Goal: Entertainment & Leisure: Consume media (video, audio)

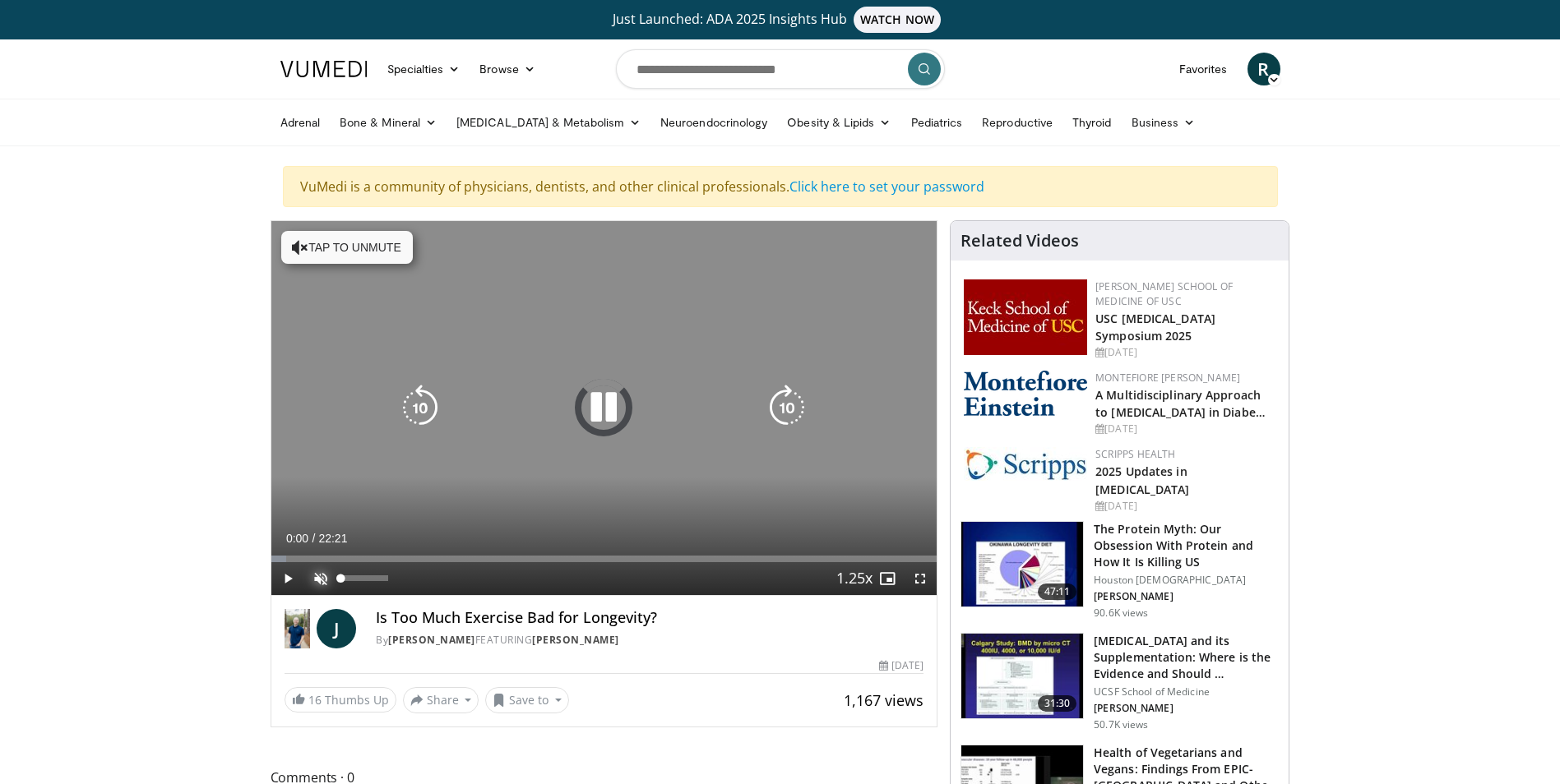
click at [312, 574] on span "Video Player" at bounding box center [321, 578] width 33 height 33
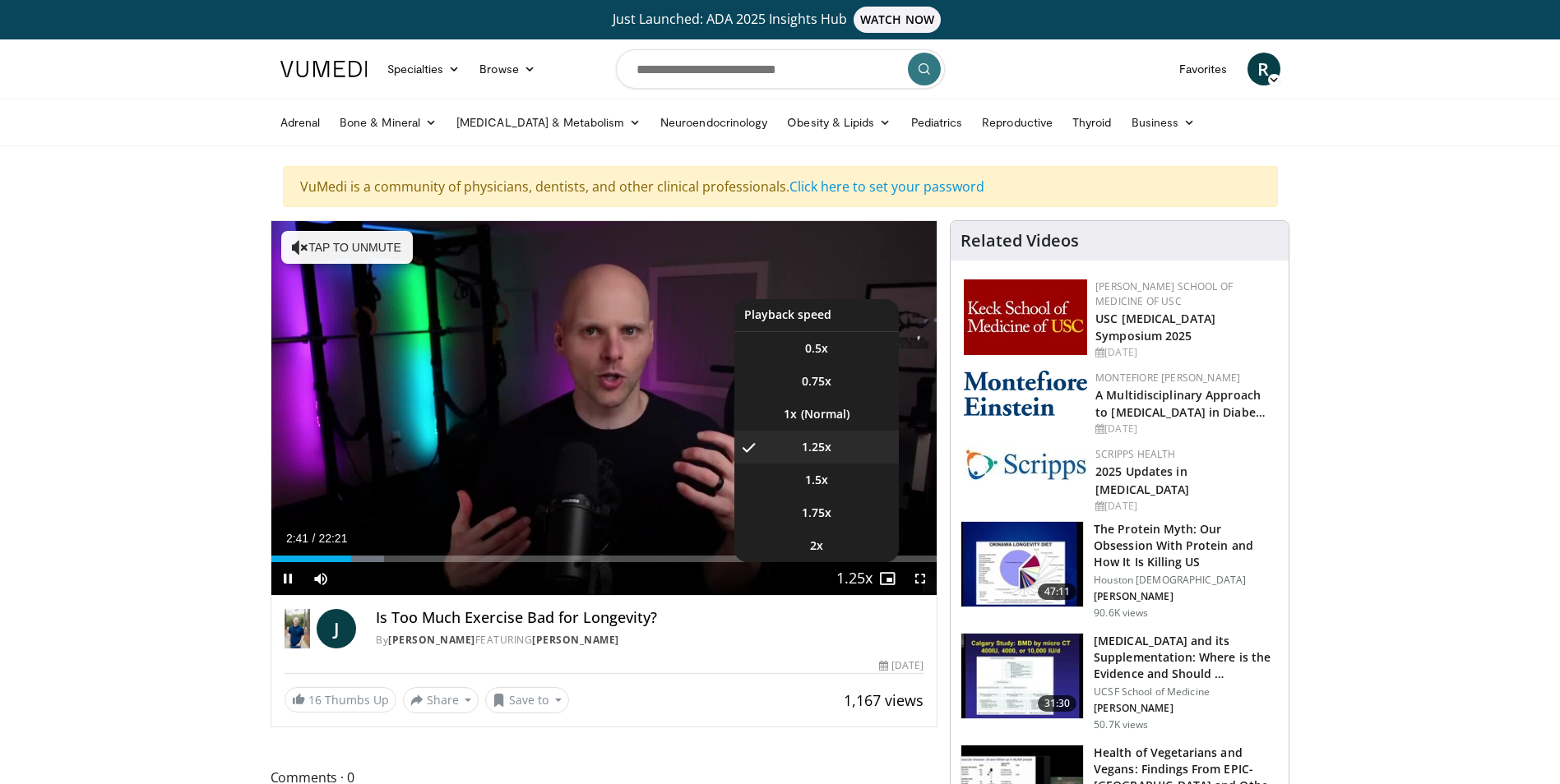
click at [868, 574] on button "Playback Rate" at bounding box center [854, 578] width 33 height 33
click at [808, 418] on li "1x" at bounding box center [816, 414] width 165 height 33
